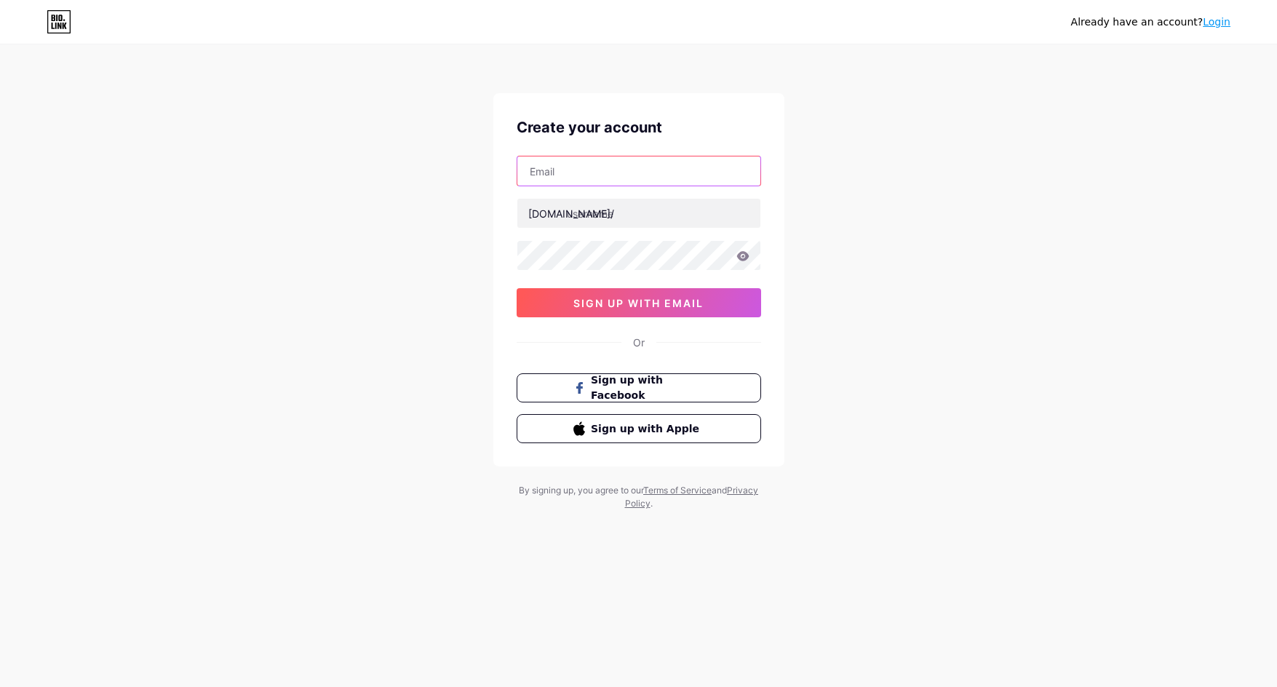
click at [599, 181] on input "text" at bounding box center [638, 170] width 243 height 29
type input "[EMAIL_ADDRESS][DOMAIN_NAME]"
drag, startPoint x: 637, startPoint y: 214, endPoint x: 614, endPoint y: 240, distance: 34.6
click at [635, 216] on input "text" at bounding box center [638, 213] width 243 height 29
paste input "aavipbrcom"
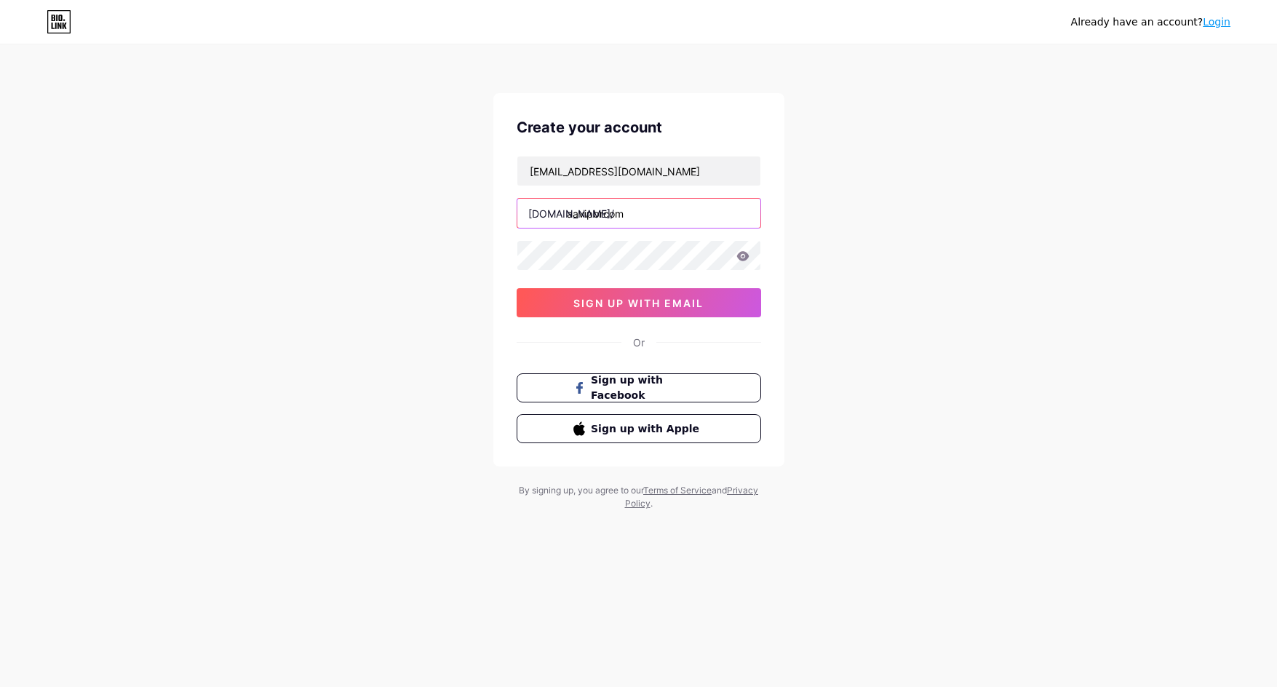
type input "aavipbrcom"
click at [557, 303] on button "sign up with email" at bounding box center [639, 302] width 245 height 29
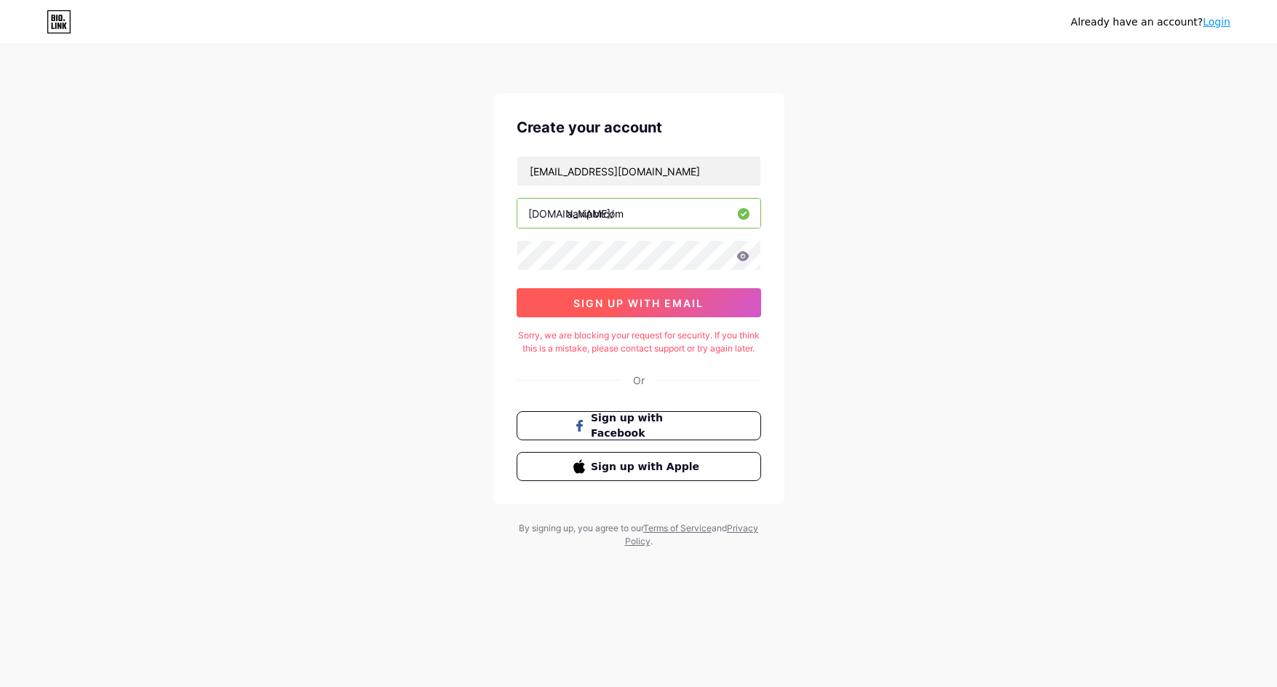
click at [652, 305] on span "sign up with email" at bounding box center [638, 303] width 130 height 12
click at [1216, 24] on link "Login" at bounding box center [1217, 22] width 28 height 12
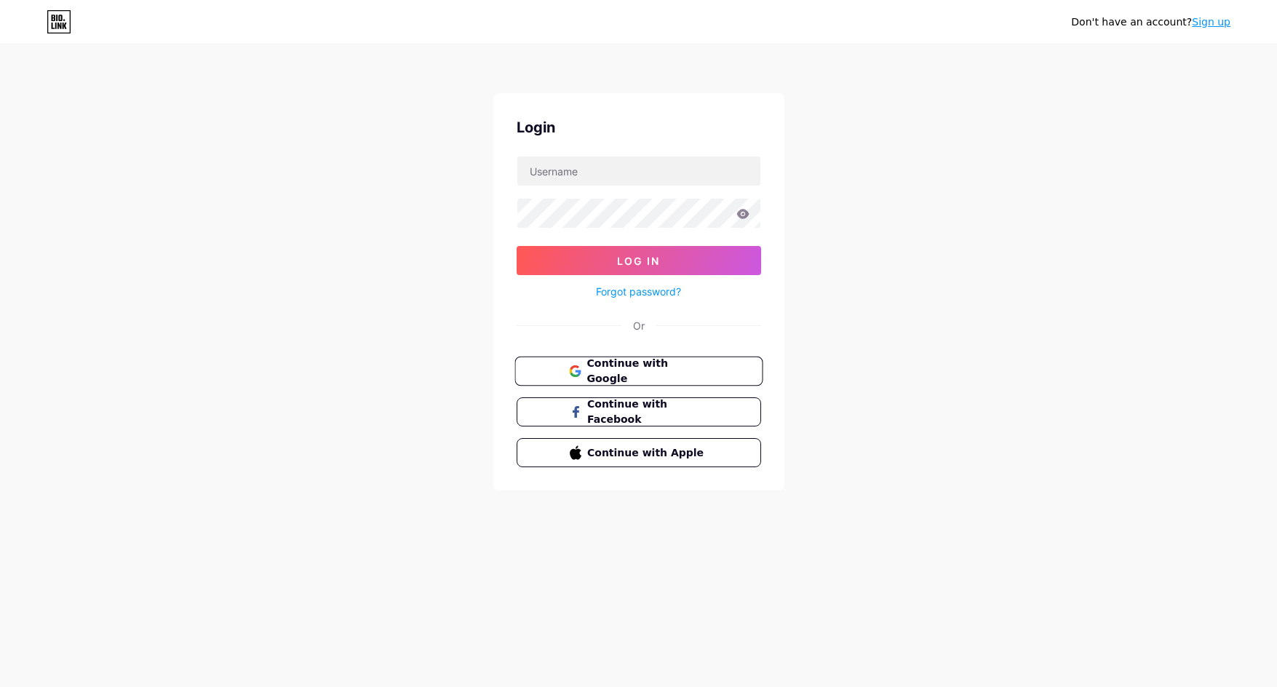
click at [629, 370] on span "Continue with Google" at bounding box center [648, 371] width 122 height 31
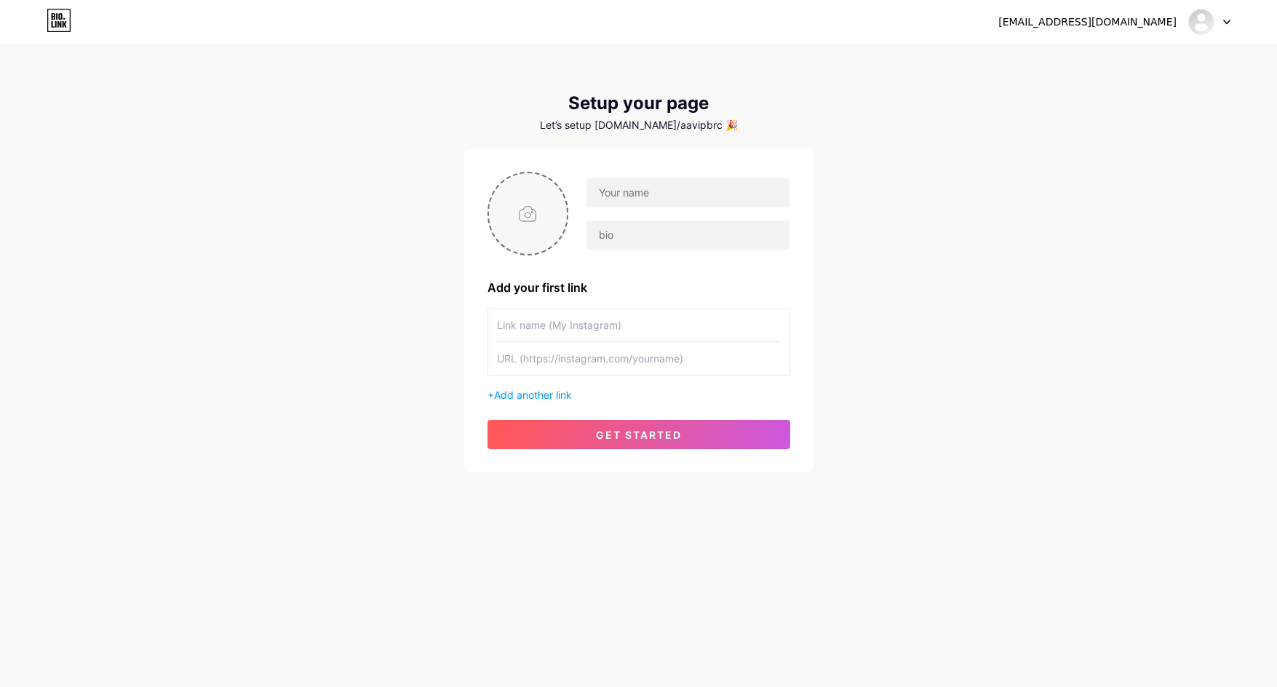
click at [533, 215] on input "file" at bounding box center [528, 213] width 79 height 81
type input "C:\fakepath\avt pa (1).jpg"
drag, startPoint x: 614, startPoint y: 204, endPoint x: 622, endPoint y: 204, distance: 8.0
click at [614, 204] on input "text" at bounding box center [688, 192] width 202 height 29
paste input "AAVIP brcom"
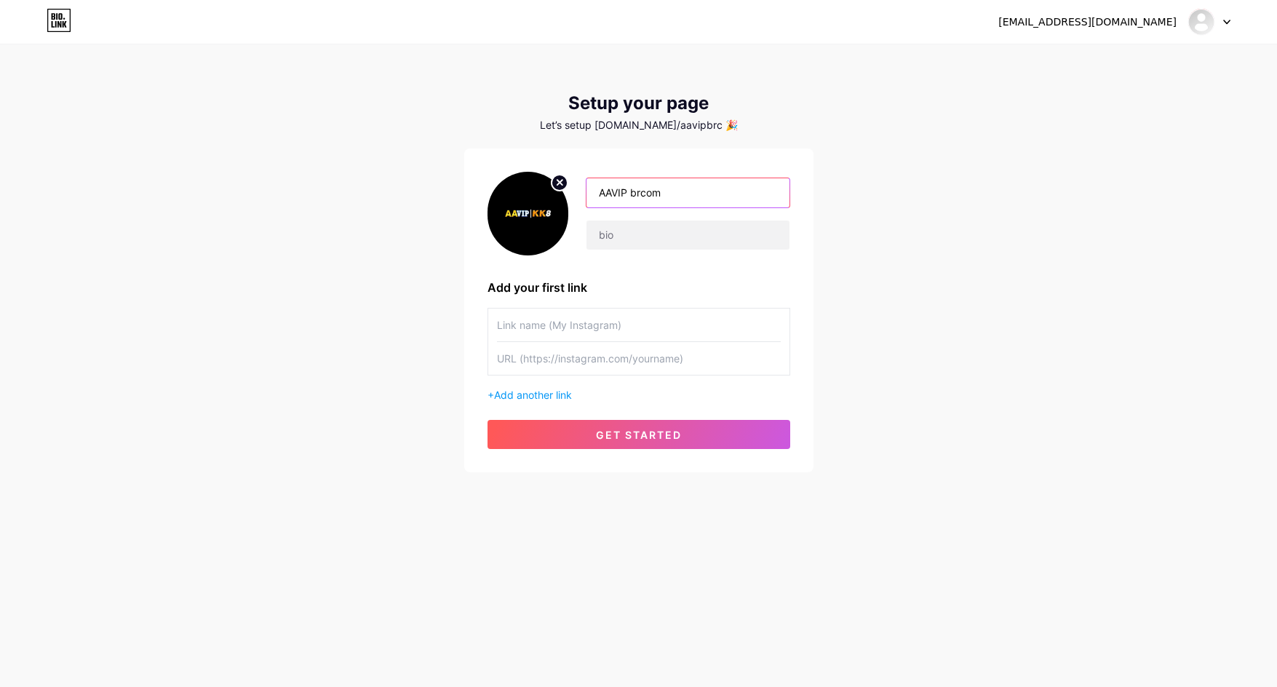
type input "AAVIP brcom"
click at [564, 333] on input "text" at bounding box center [639, 325] width 284 height 33
drag, startPoint x: 565, startPoint y: 323, endPoint x: 549, endPoint y: 352, distance: 32.9
click at [567, 328] on input "text" at bounding box center [639, 325] width 284 height 33
paste input "[URL][DOMAIN_NAME]"
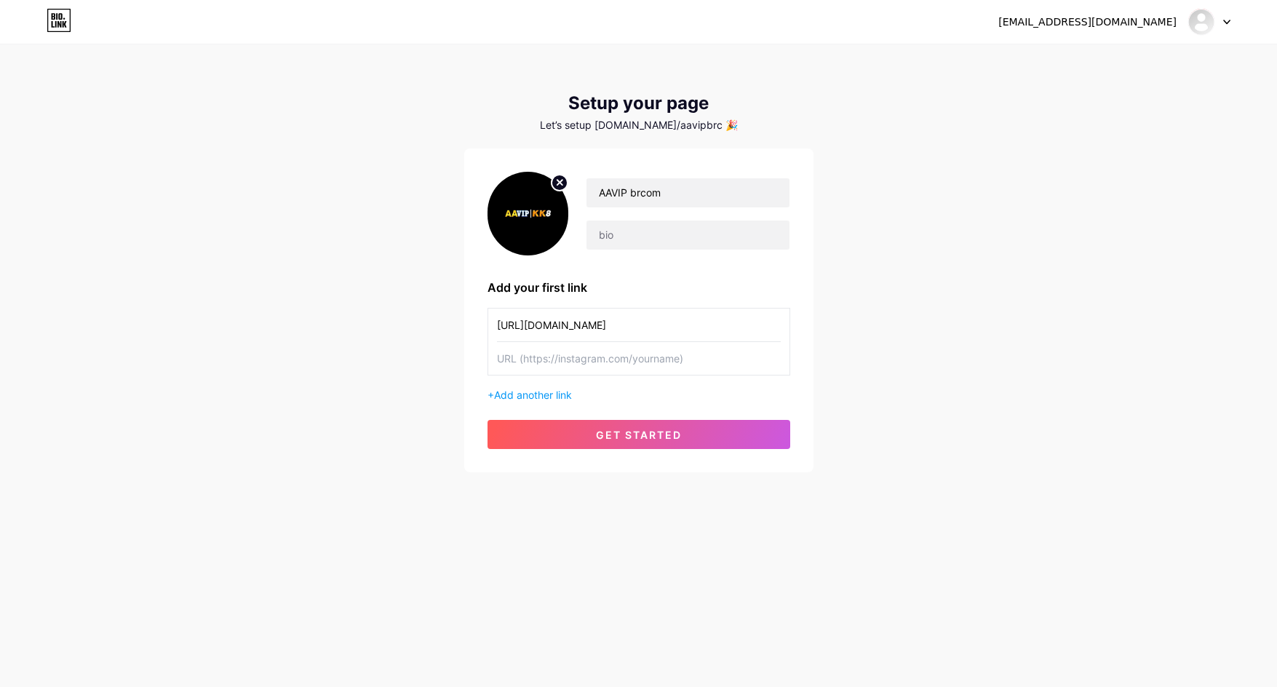
type input "[URL][DOMAIN_NAME]"
click at [542, 357] on input "text" at bounding box center [639, 358] width 284 height 33
paste input "[URL][DOMAIN_NAME]"
type input "[URL][DOMAIN_NAME]"
click at [693, 224] on input "text" at bounding box center [688, 235] width 202 height 29
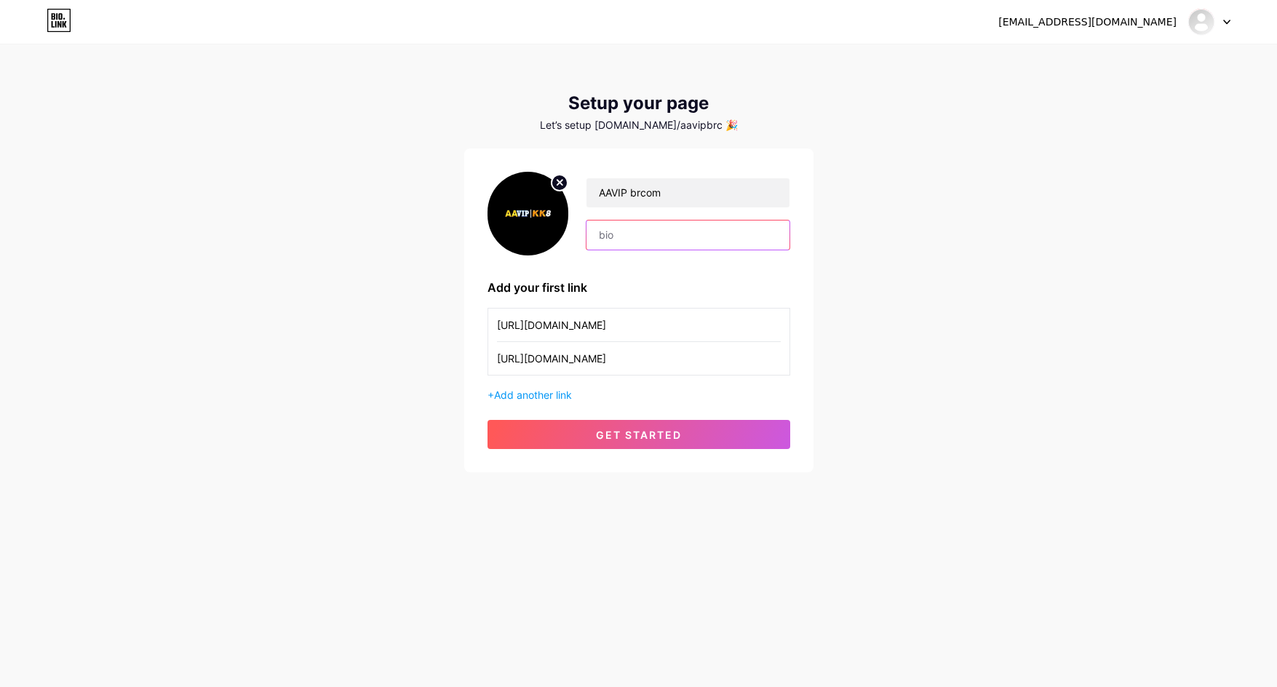
click at [688, 234] on input "text" at bounding box center [688, 235] width 202 height 29
paste input "[DOMAIN_NAME] Site Oficial | Cassino, Slots e Saques Rápidos"
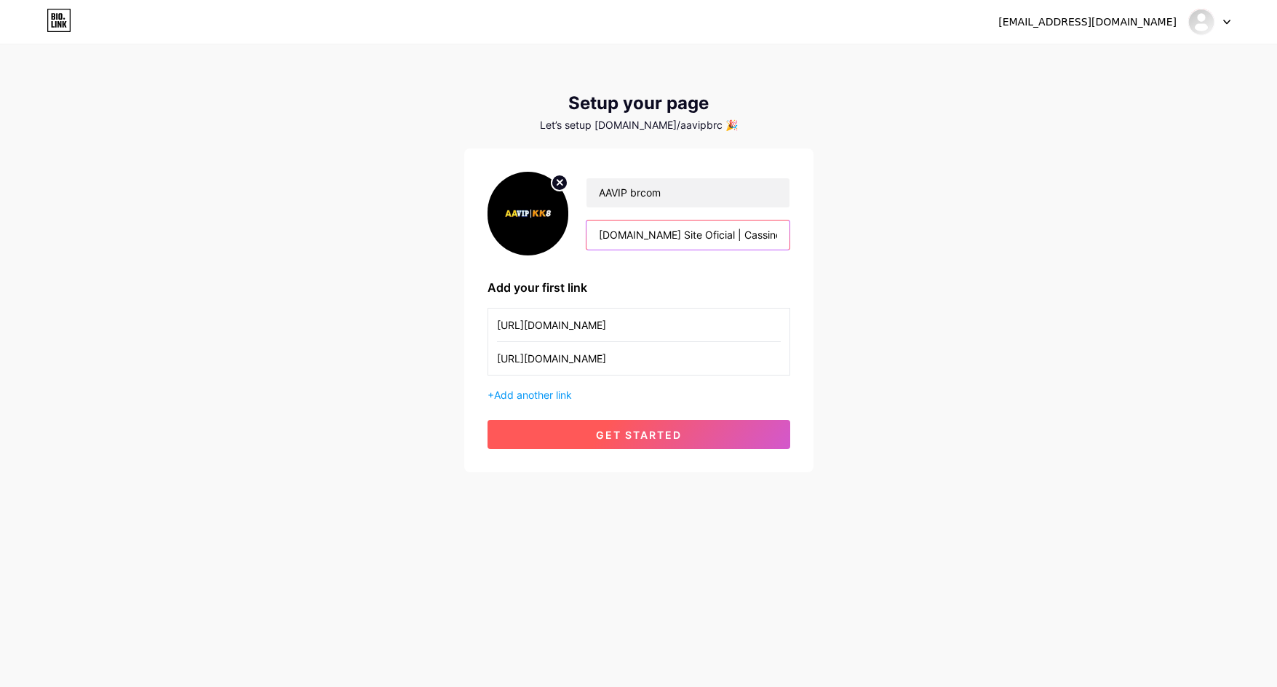
scroll to position [0, 95]
type input "[DOMAIN_NAME] Site Oficial | Cassino, Slots e Saques Rápidos"
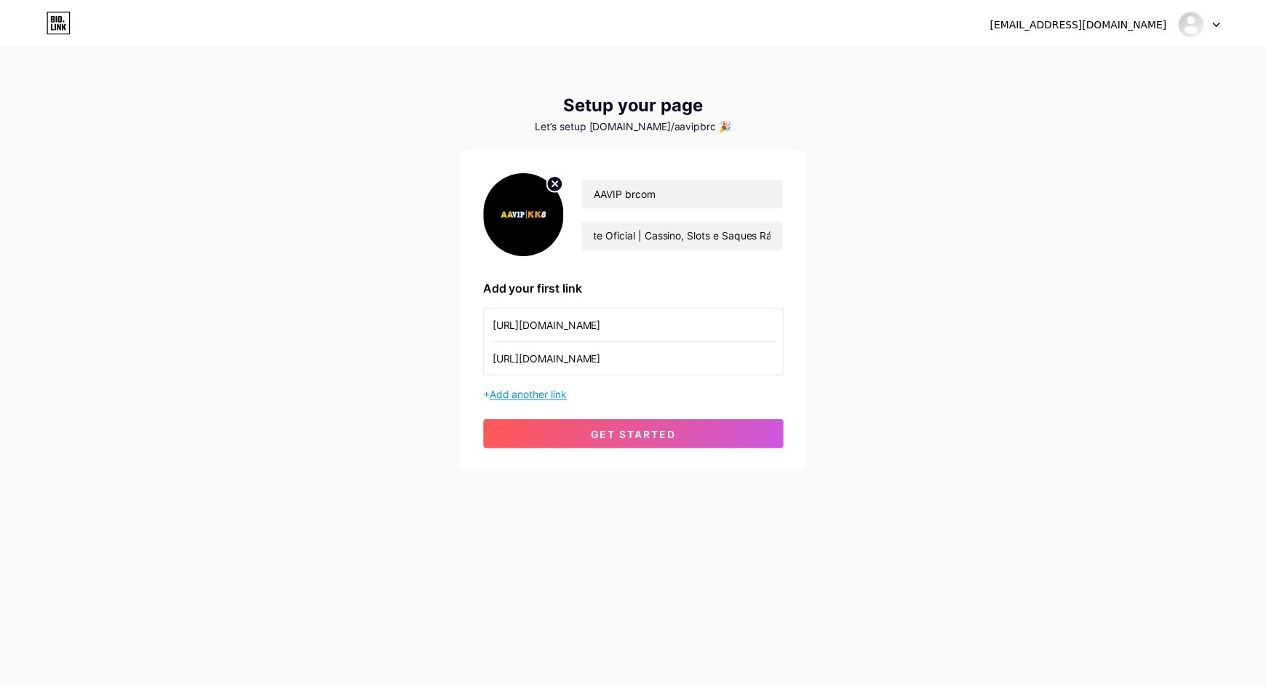
scroll to position [0, 0]
click at [555, 397] on span "Add another link" at bounding box center [533, 395] width 78 height 12
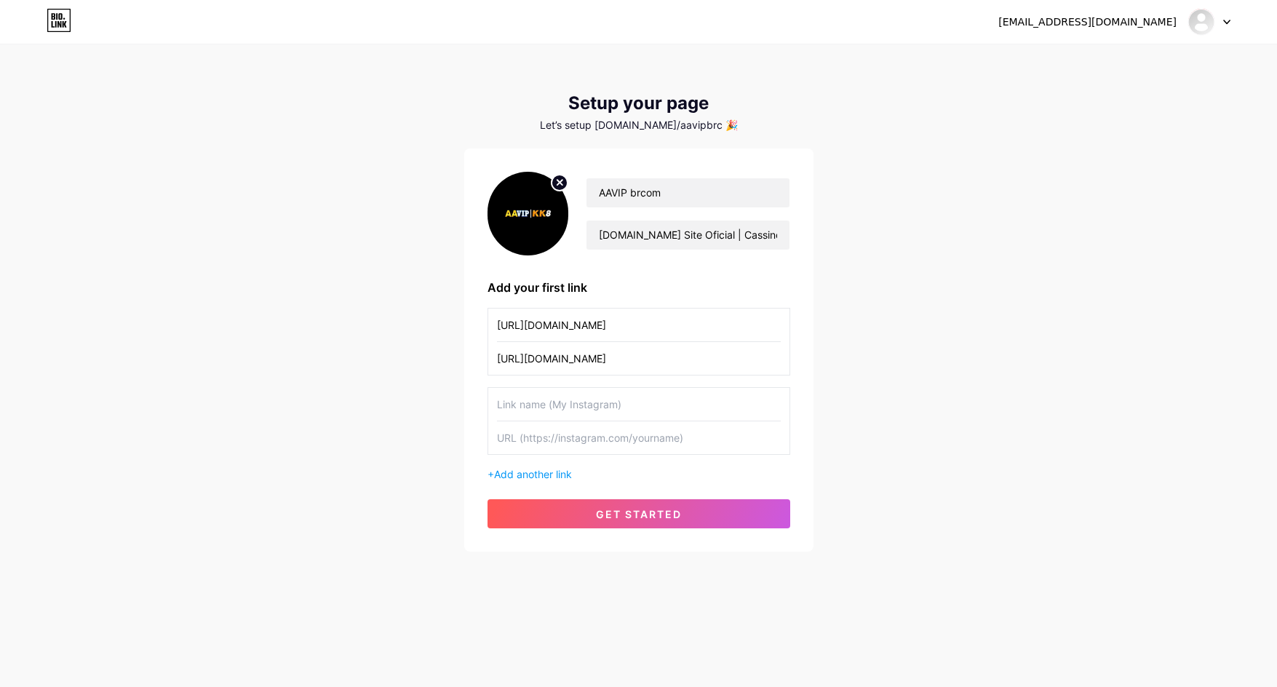
click at [551, 412] on input "text" at bounding box center [639, 404] width 284 height 33
drag, startPoint x: 545, startPoint y: 410, endPoint x: 531, endPoint y: 434, distance: 28.1
click at [544, 411] on input "text" at bounding box center [639, 404] width 284 height 33
paste input "https://x.com/aavipbrcom"
type input "https://x.com/aavipbrcom"
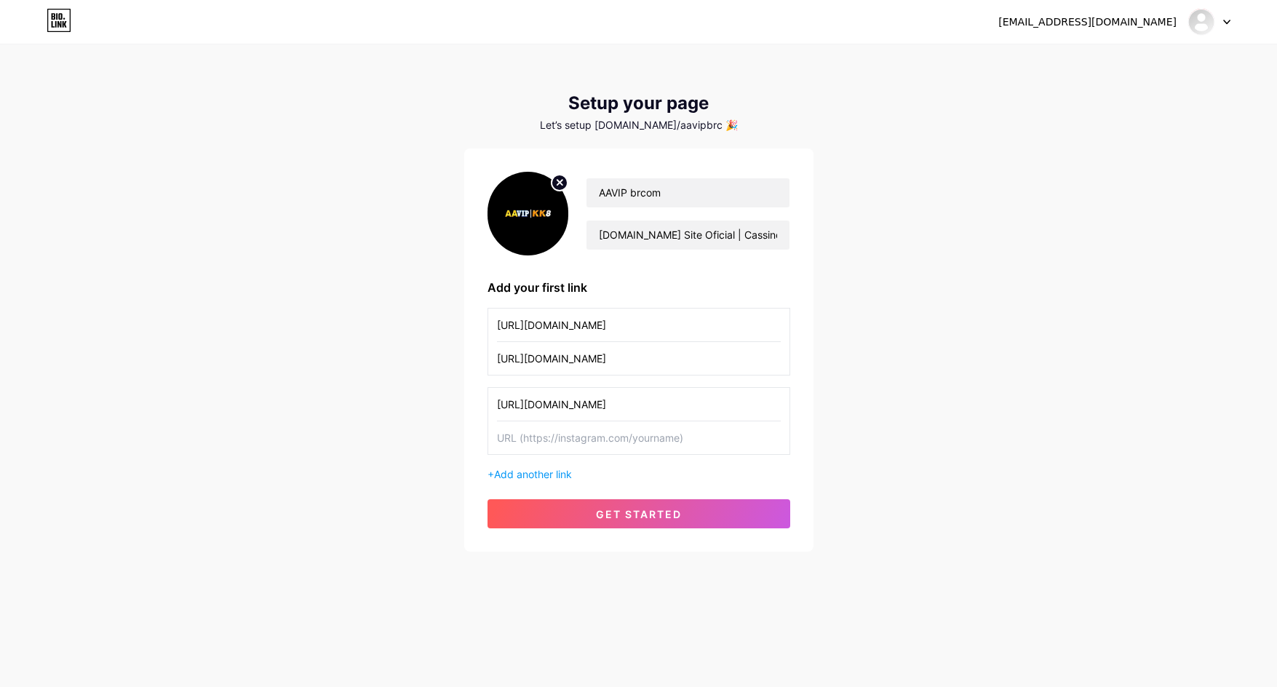
click at [530, 435] on input "text" at bounding box center [639, 437] width 284 height 33
paste input "https://x.com/aavipbrcom"
type input "https://x.com/aavipbrcom"
click at [527, 479] on span "Add another link" at bounding box center [533, 474] width 78 height 12
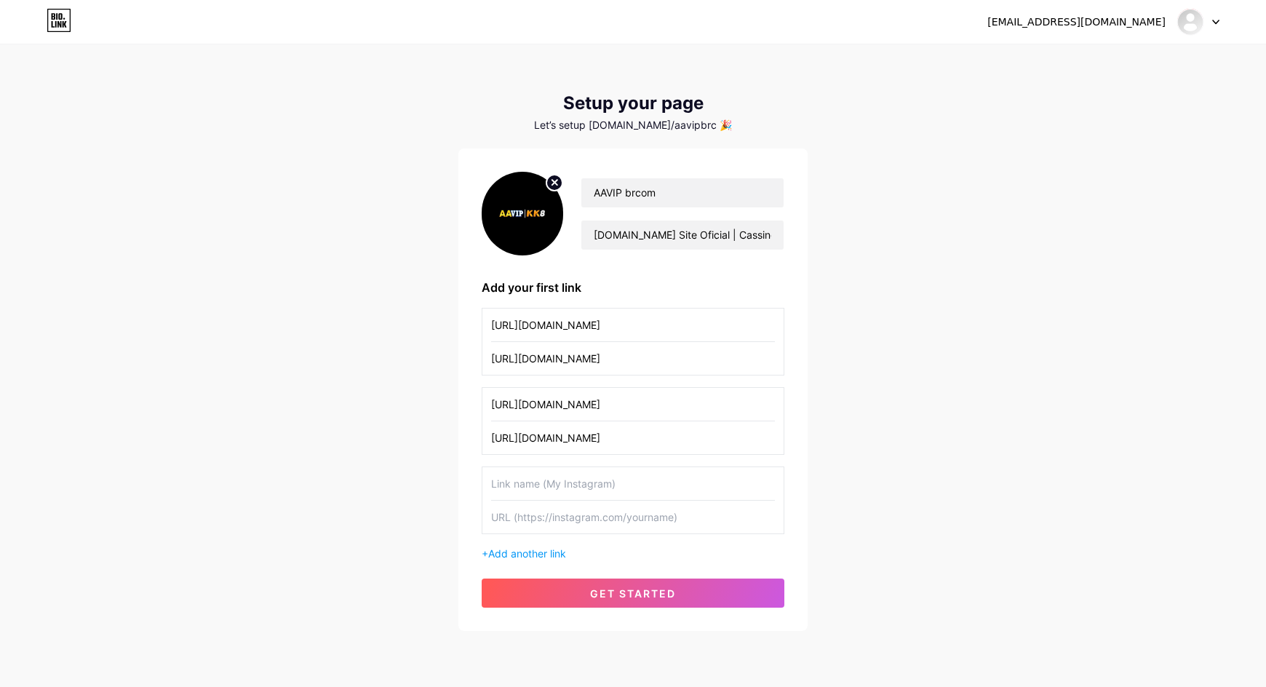
drag, startPoint x: 588, startPoint y: 488, endPoint x: 524, endPoint y: 517, distance: 70.3
click at [585, 490] on input "text" at bounding box center [633, 483] width 284 height 33
paste input "https://www.youtube.com/@linkaavipbrcom"
type input "https://www.youtube.com/@linkaavipbrcom"
click at [505, 522] on input "text" at bounding box center [633, 517] width 284 height 33
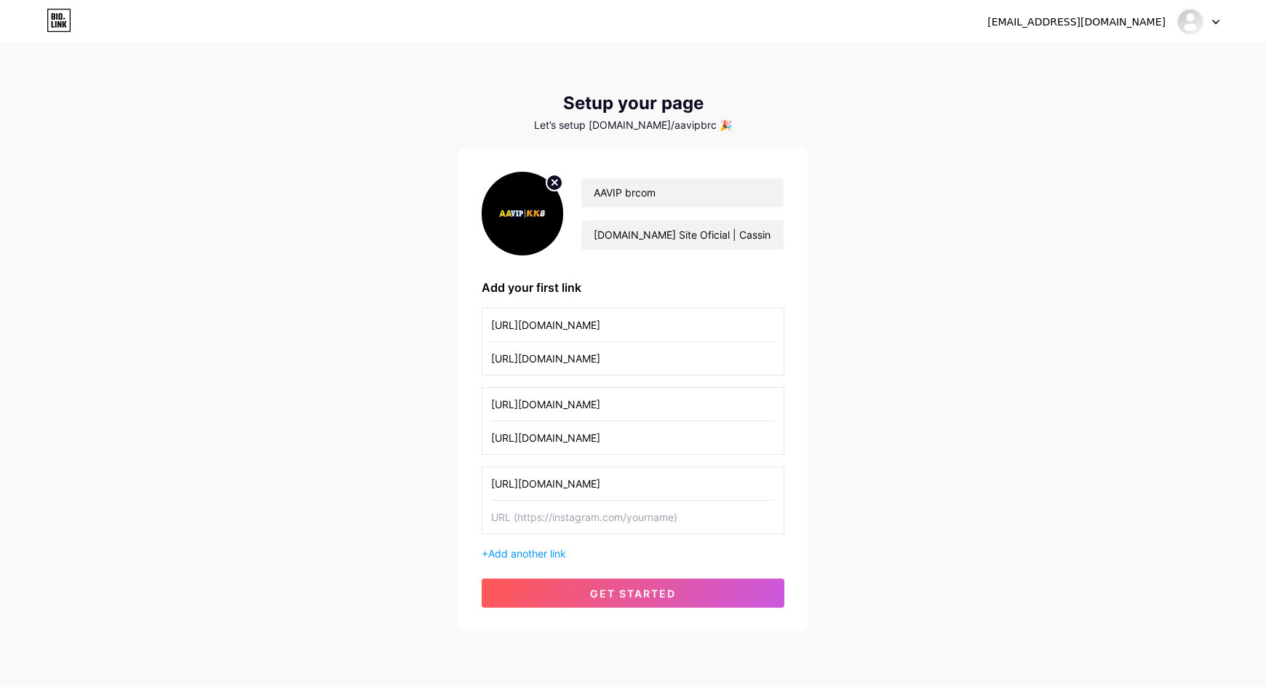
paste input "https://www.youtube.com/@linkaavipbrcom"
type input "https://www.youtube.com/@linkaavipbrcom"
click at [513, 560] on div "+ Add another link" at bounding box center [633, 553] width 303 height 15
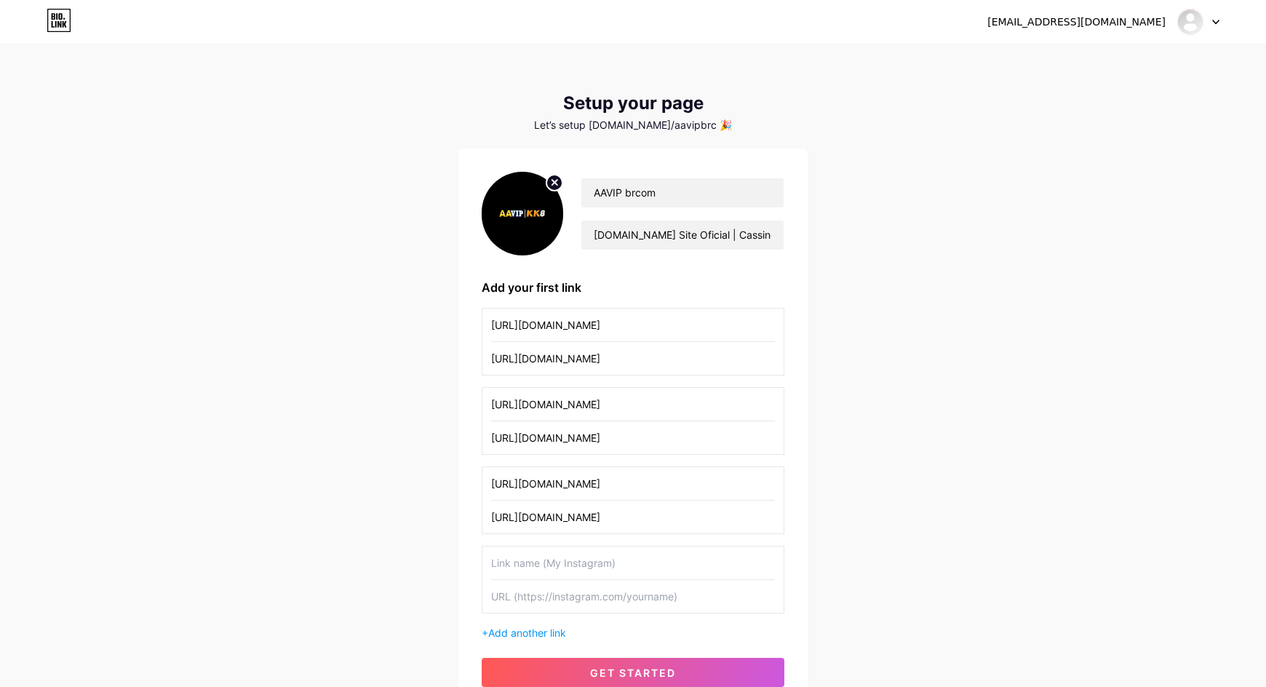
click at [595, 557] on input "text" at bounding box center [633, 563] width 284 height 33
click at [527, 593] on input "text" at bounding box center [633, 596] width 284 height 33
paste input "https://www.pinterest.com/aavipbrcom/"
type input "https://www.pinterest.com/aavipbrcom/"
click at [544, 571] on input "text" at bounding box center [633, 563] width 284 height 33
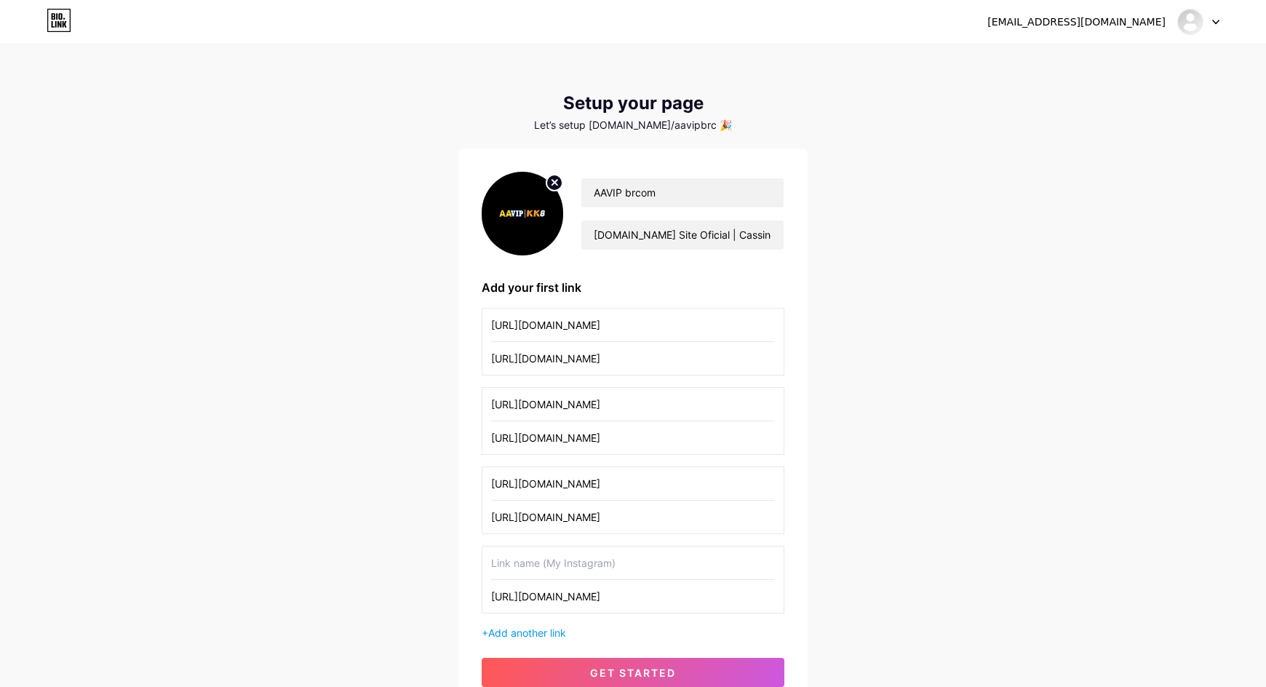
paste input "https://www.pinterest.com/aavipbrcom/"
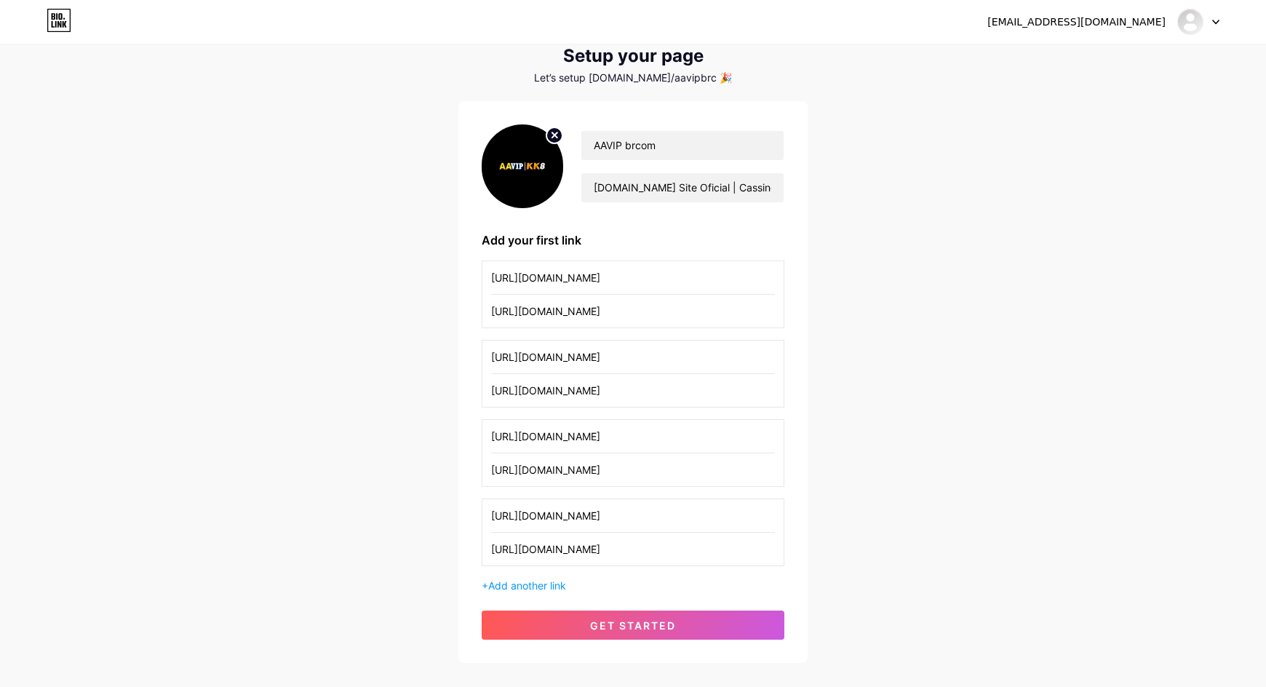
scroll to position [73, 0]
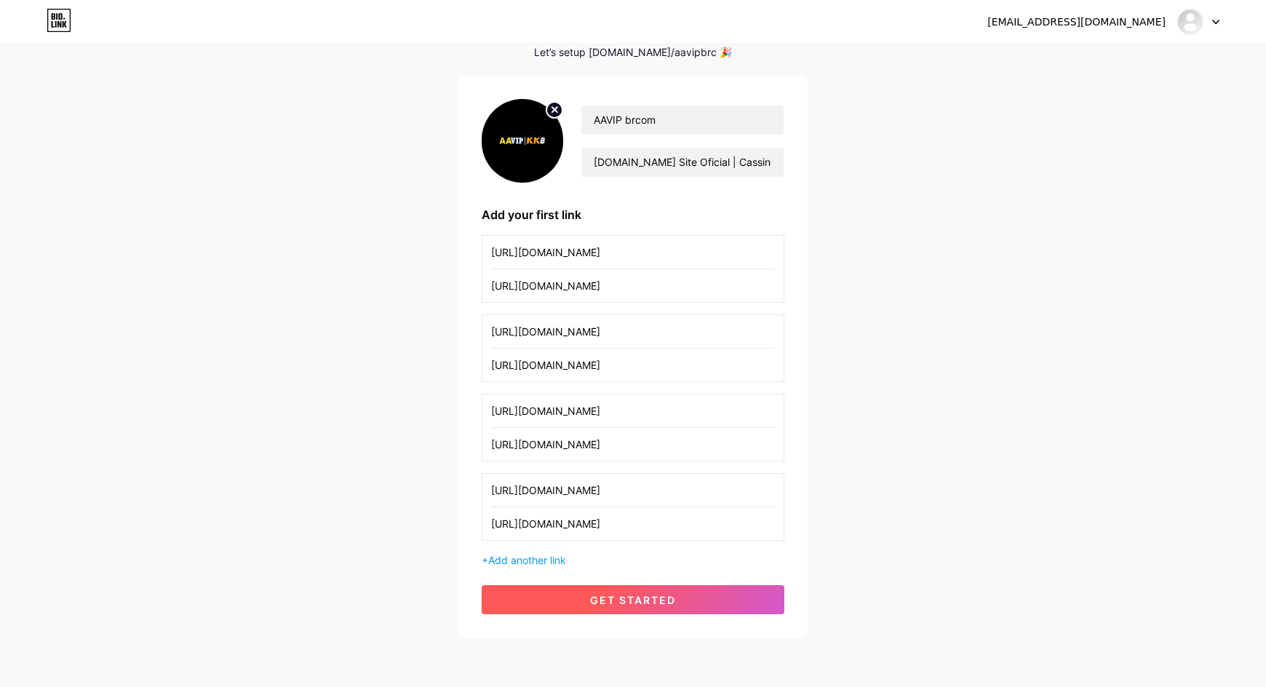
type input "https://www.pinterest.com/aavipbrcom/"
click at [632, 605] on span "get started" at bounding box center [633, 600] width 86 height 12
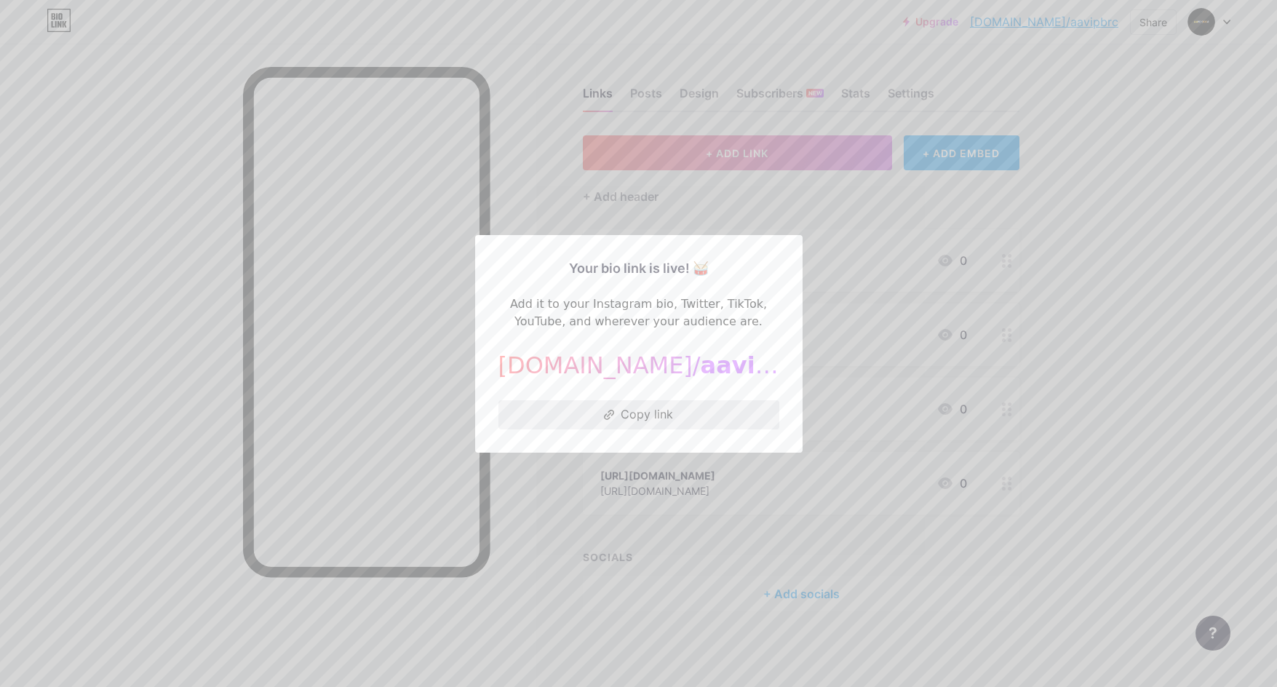
click at [635, 418] on button "Copy link" at bounding box center [639, 414] width 281 height 29
paste textarea "pastewall.com/sticker/1a6293cd5a5e4df89e9c4c98ac79ca68"
type textarea "https://pastewall.com/sticker/1a6293cd5a5e4df89e9c4c98ac79ca68"
